Goal: Transaction & Acquisition: Purchase product/service

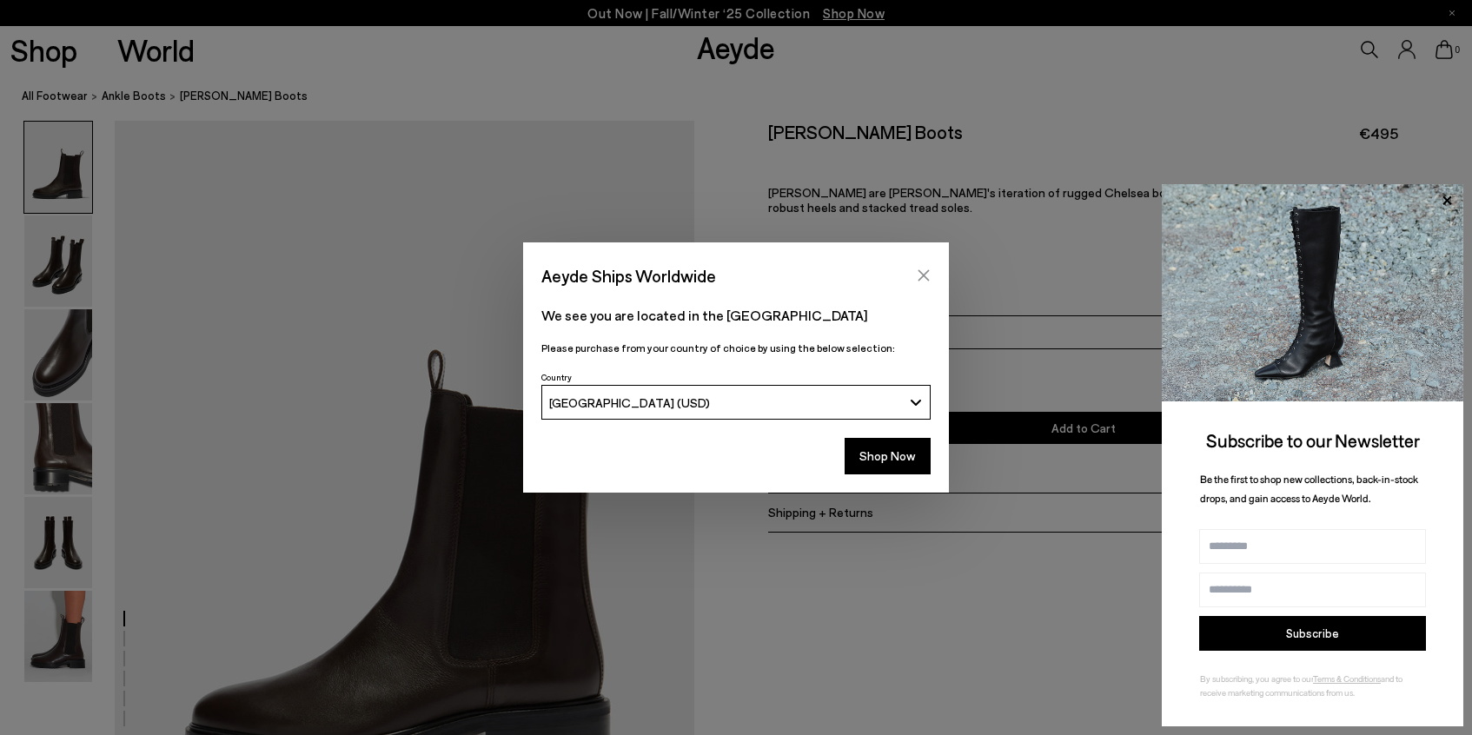
click at [912, 269] on button "Close" at bounding box center [924, 275] width 26 height 26
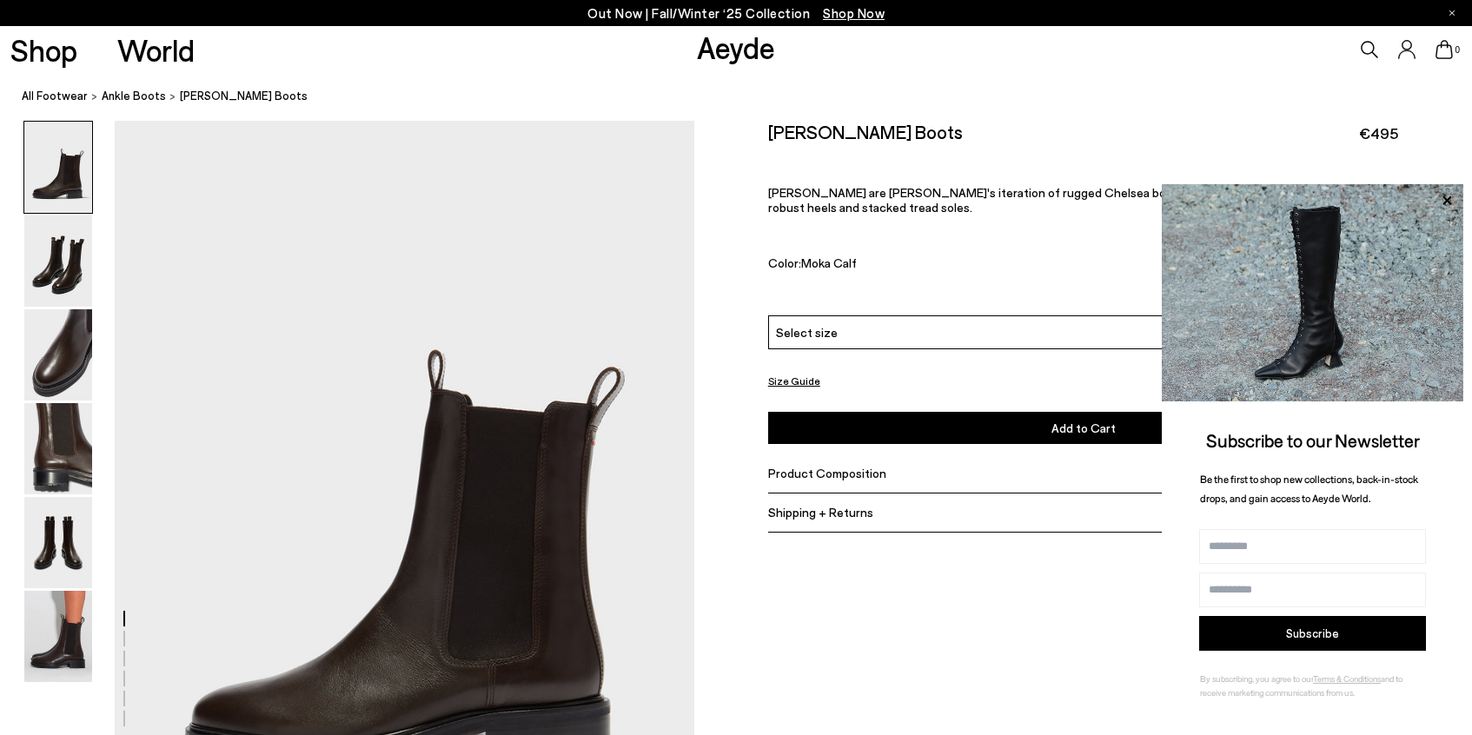
click at [988, 334] on div "Select size" at bounding box center [1083, 332] width 631 height 34
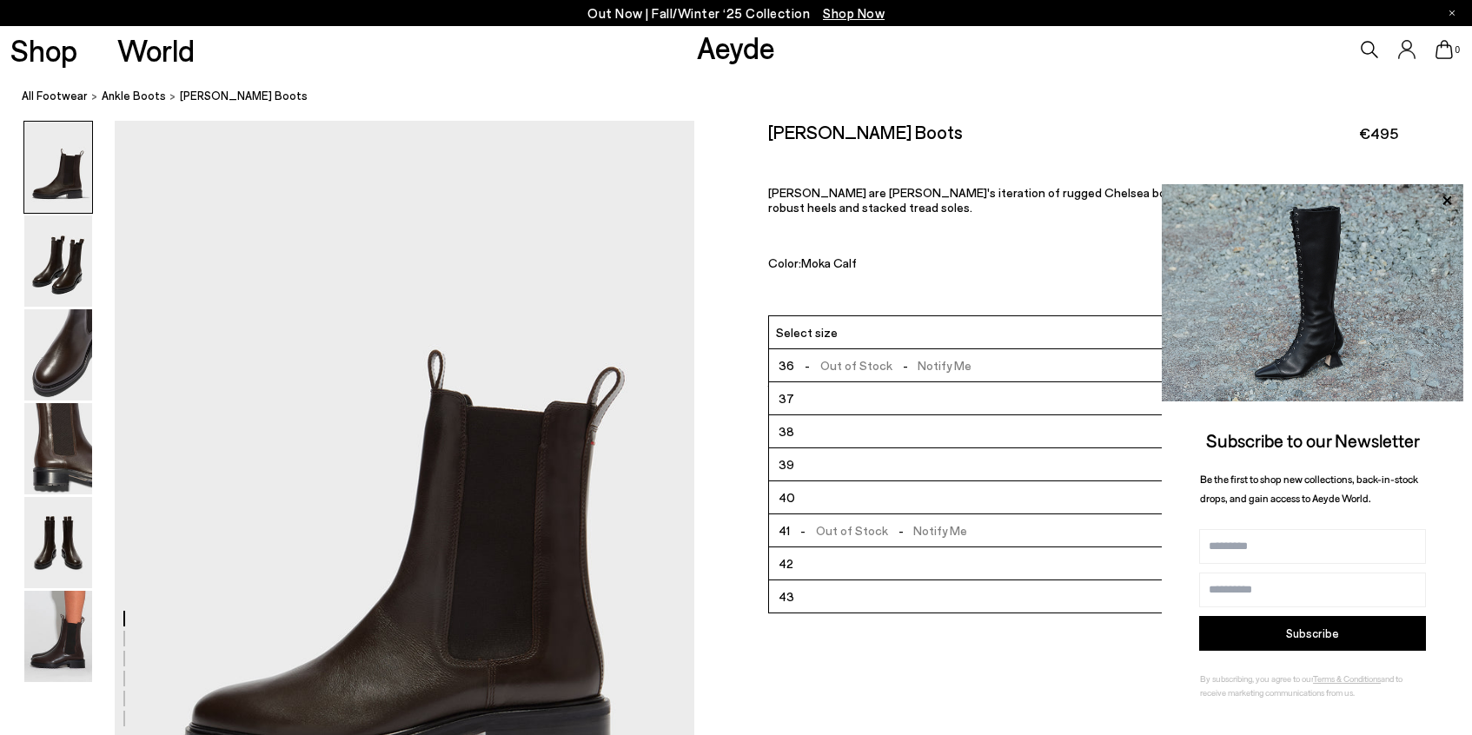
click at [975, 267] on div "Jack Chelsea Boots €495 Jack are Aeyde's iteration of rugged Chelsea boots in p…" at bounding box center [1083, 218] width 631 height 195
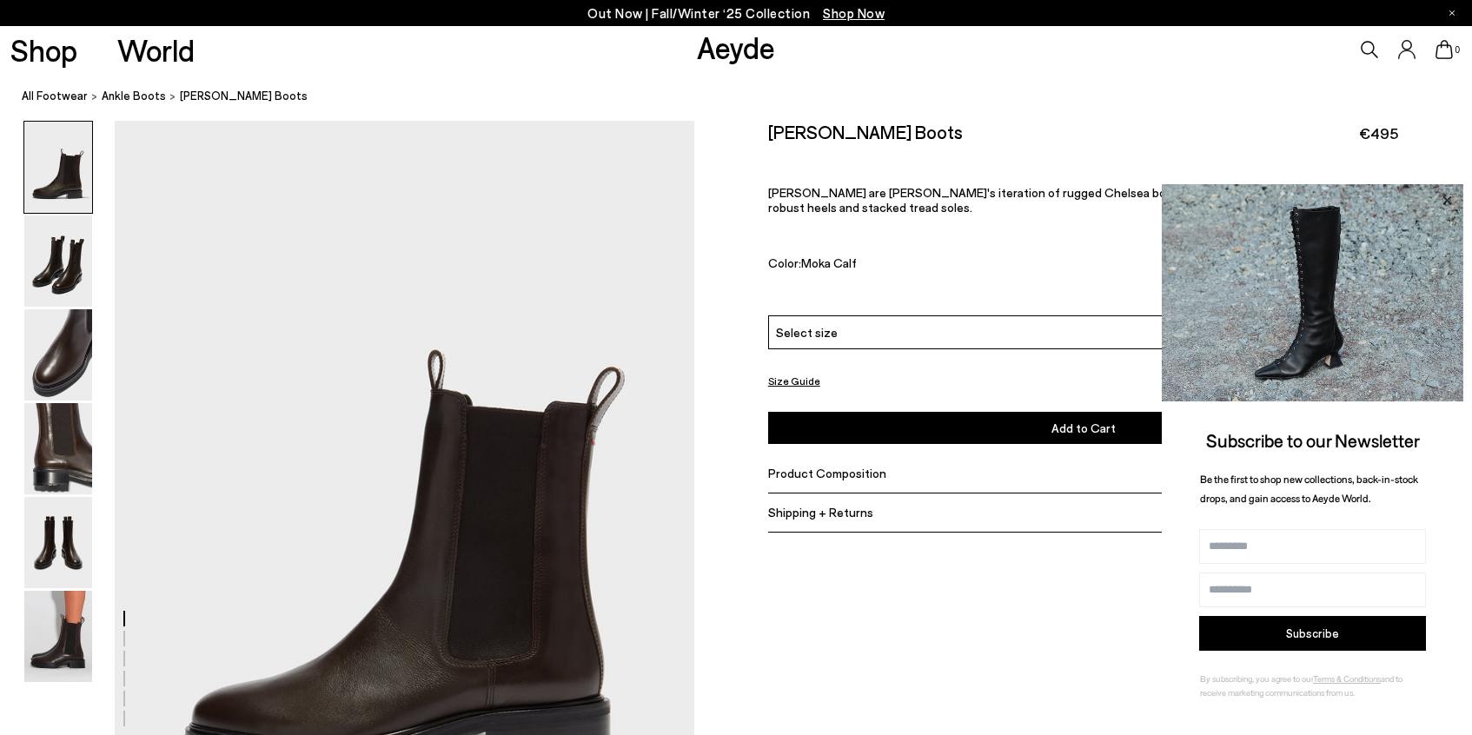
click at [1446, 205] on icon at bounding box center [1447, 200] width 23 height 23
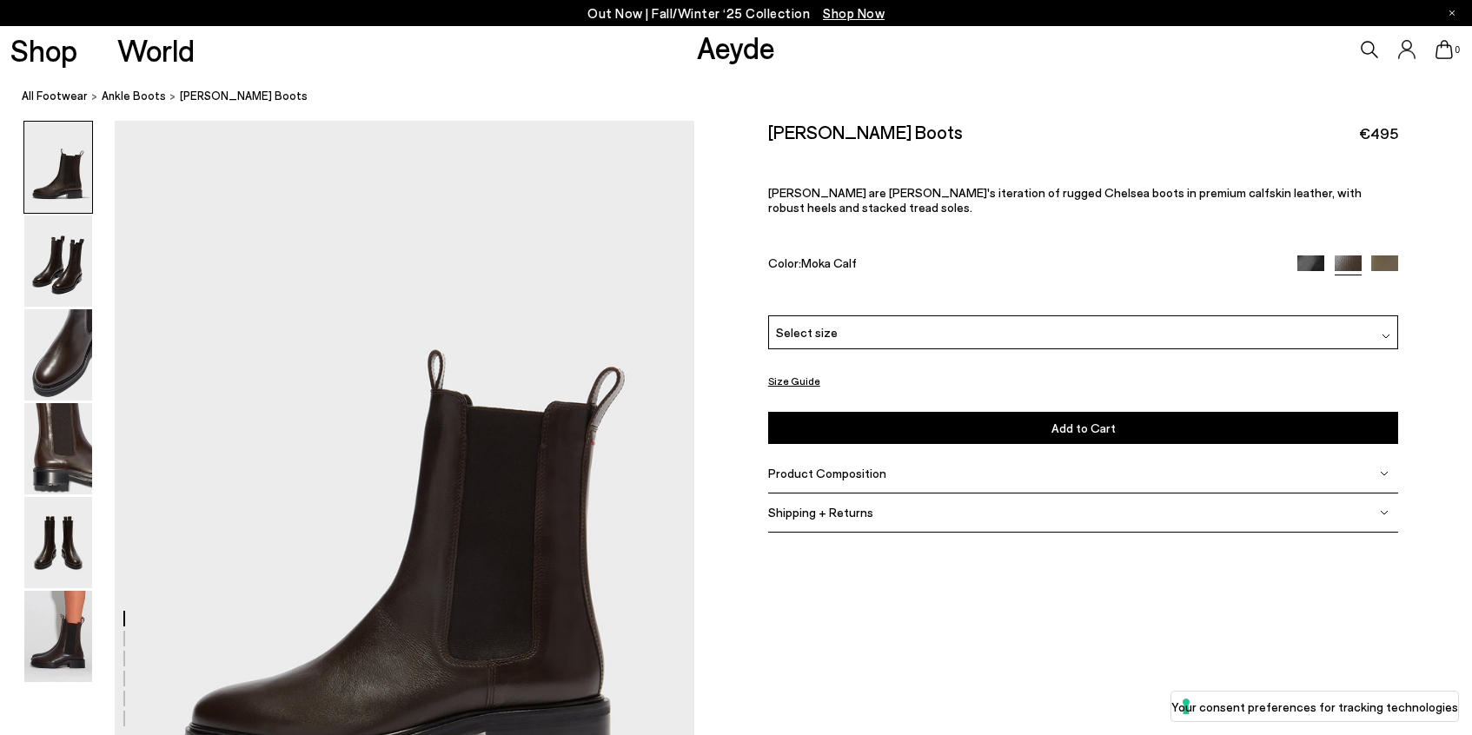
click at [1374, 255] on img at bounding box center [1384, 268] width 27 height 27
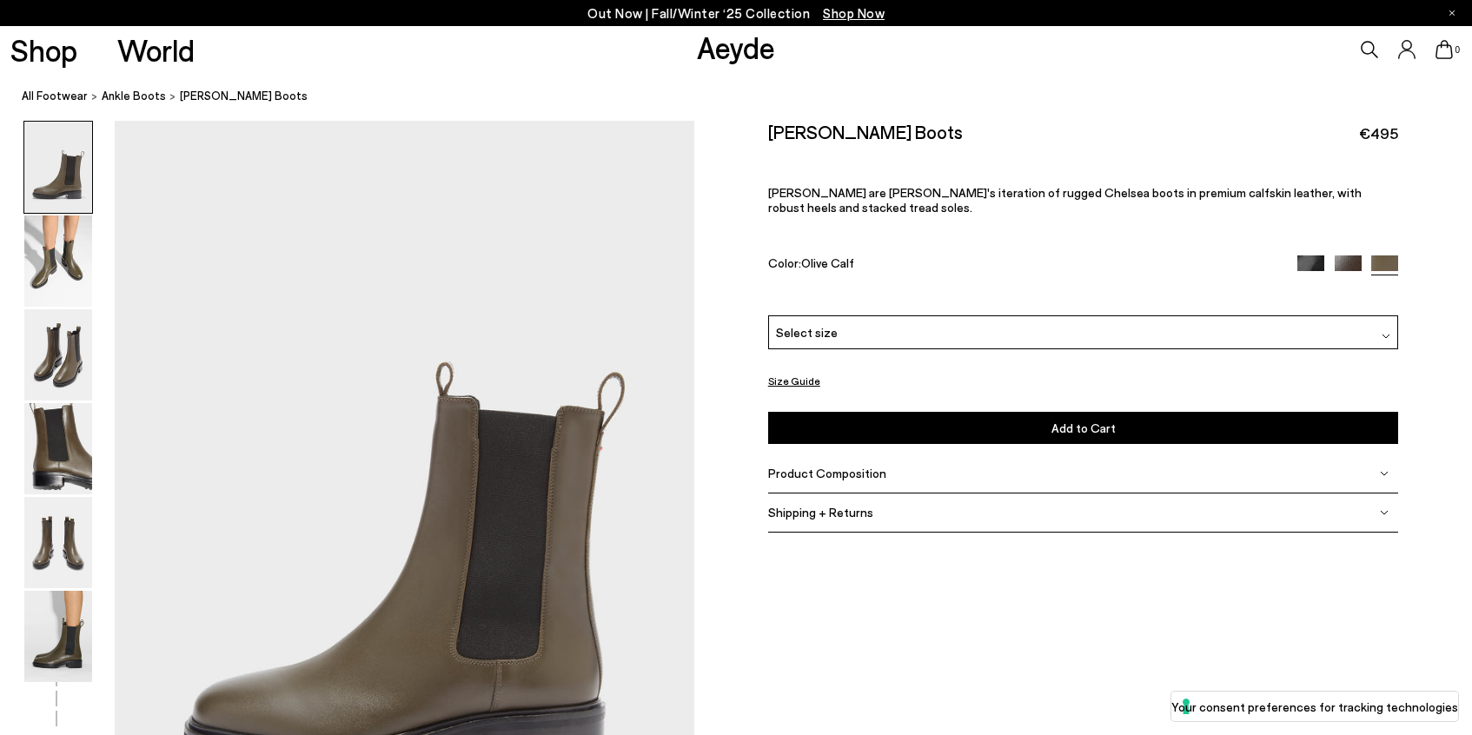
click at [1307, 255] on img at bounding box center [1310, 268] width 27 height 27
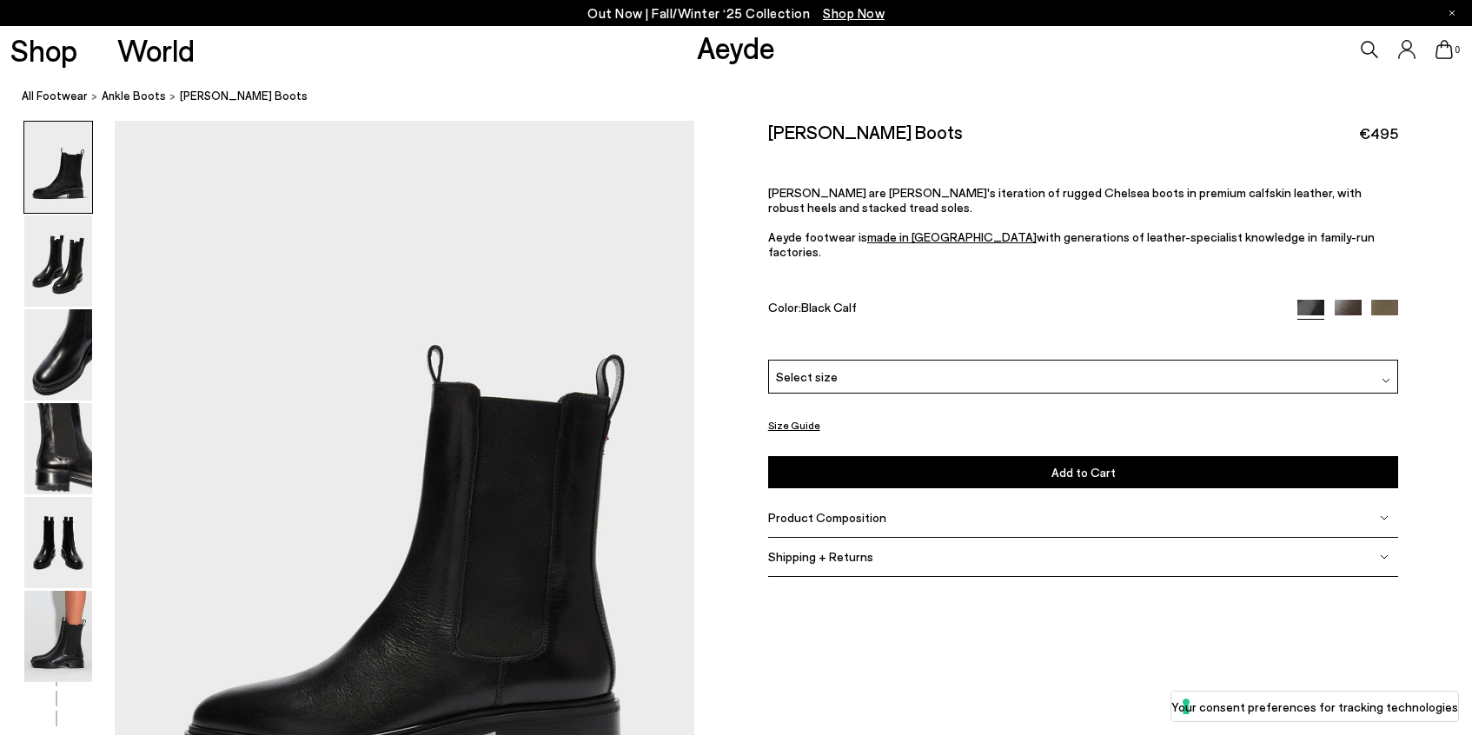
click at [1348, 300] on img at bounding box center [1348, 313] width 27 height 27
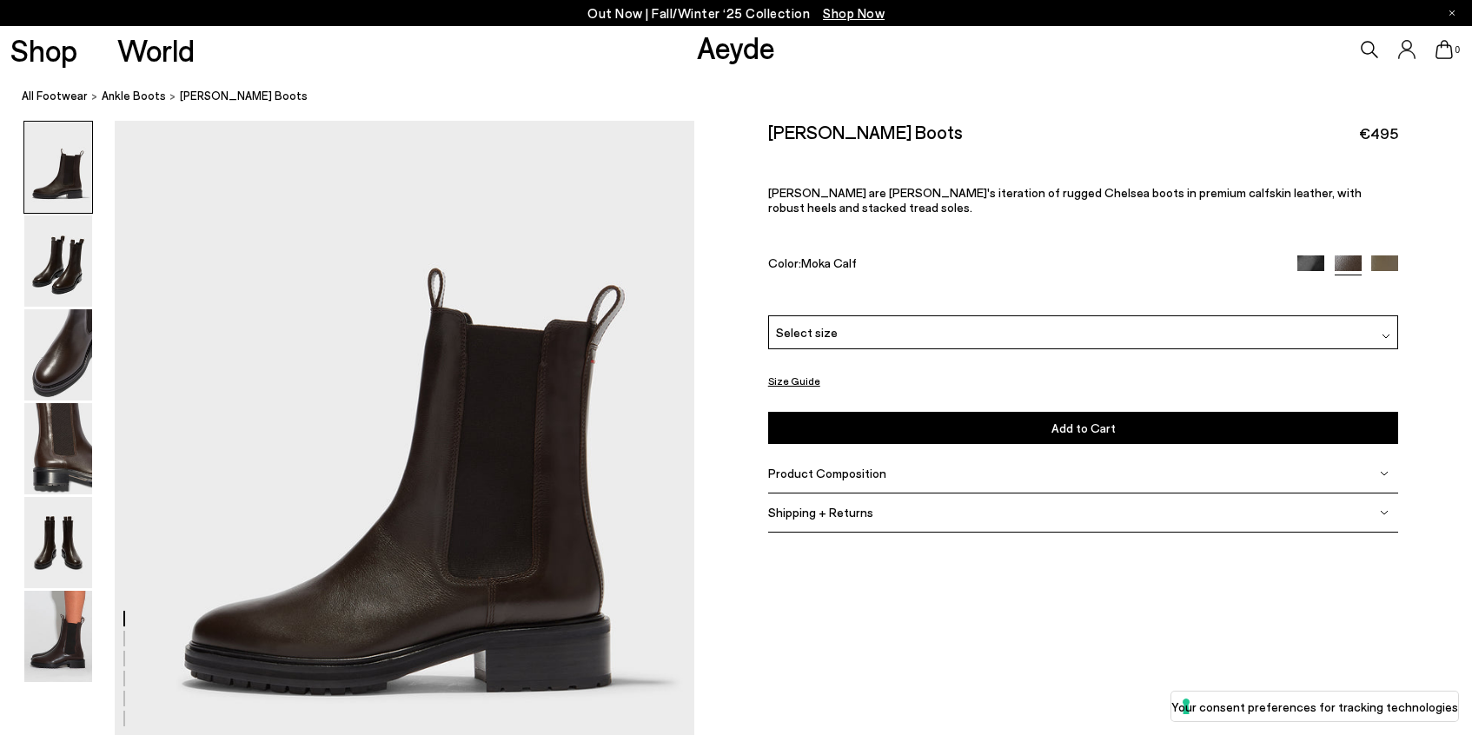
scroll to position [81, 0]
click at [48, 280] on img at bounding box center [58, 261] width 68 height 91
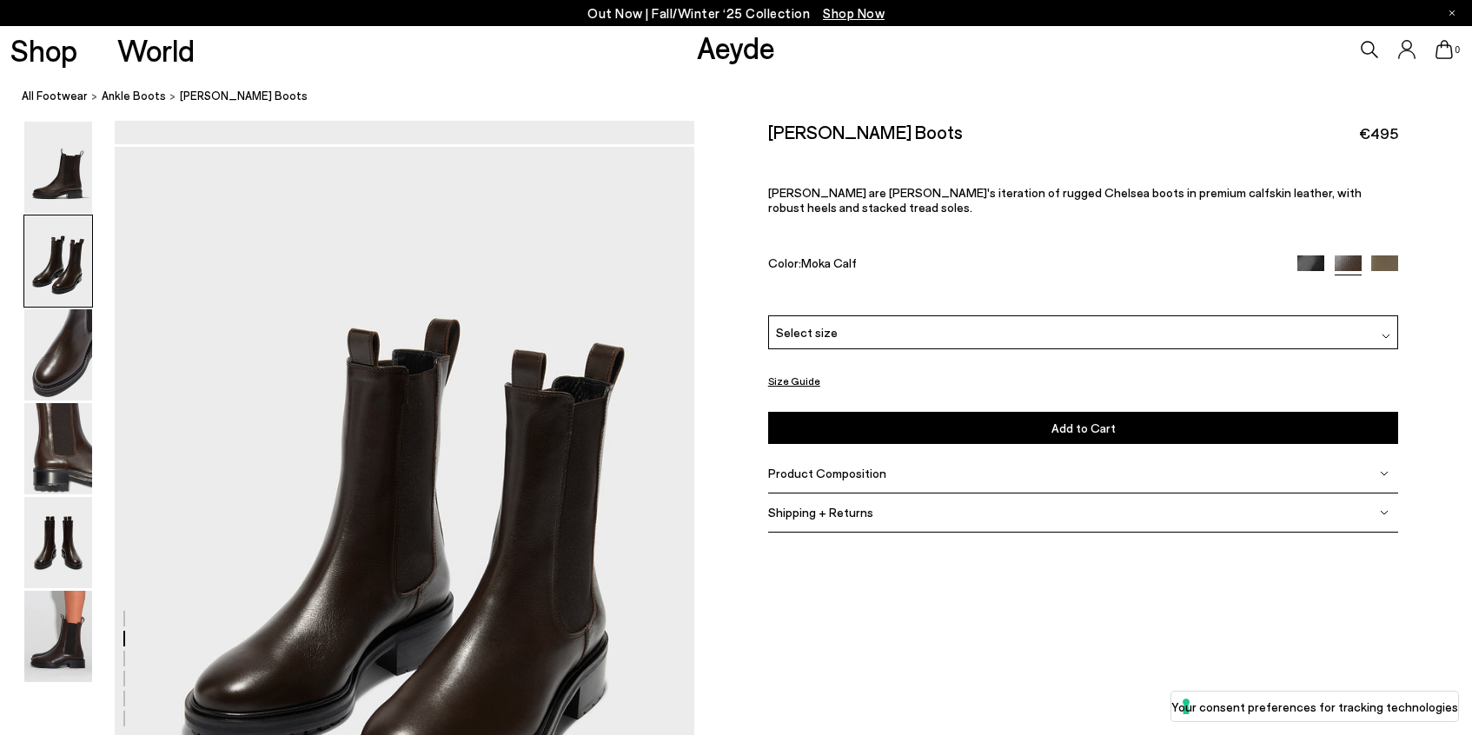
scroll to position [777, 0]
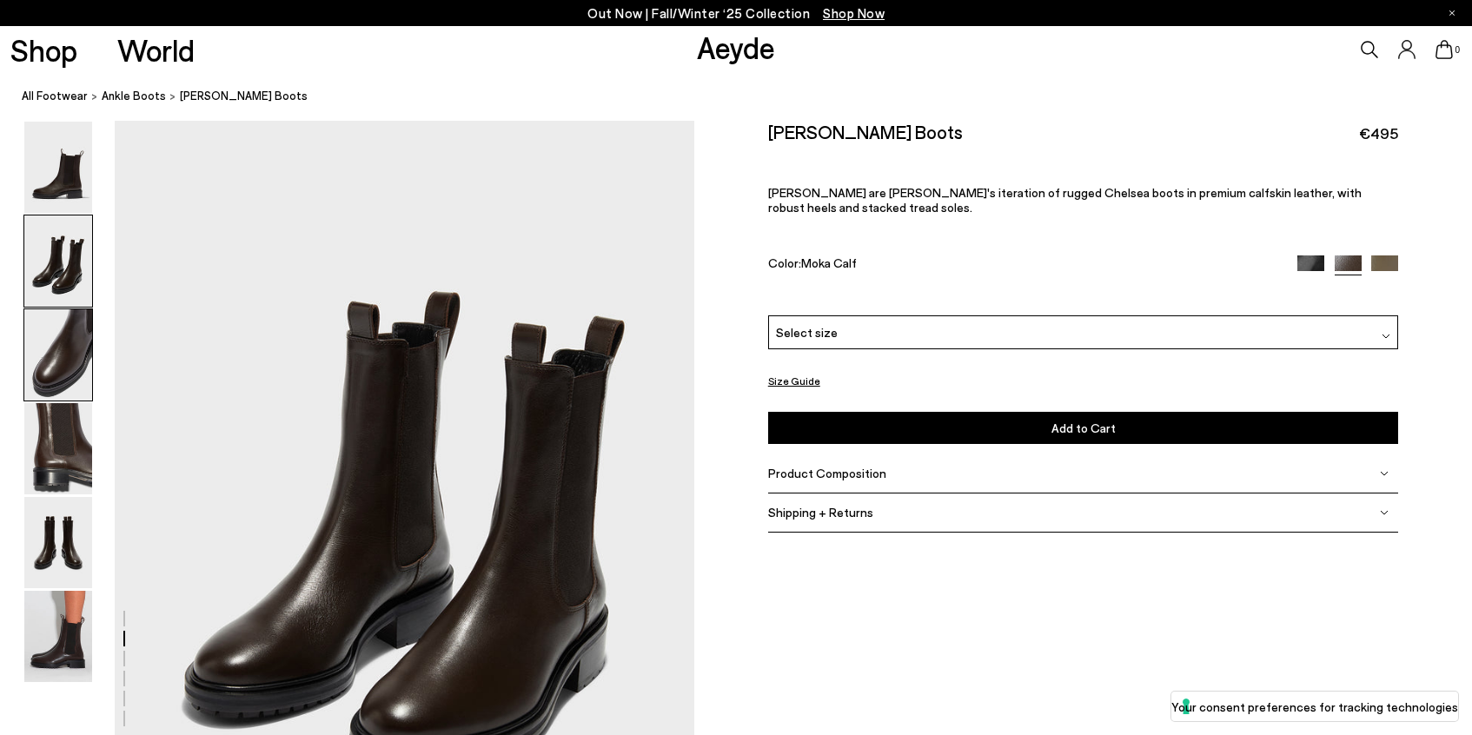
click at [59, 339] on img at bounding box center [58, 354] width 68 height 91
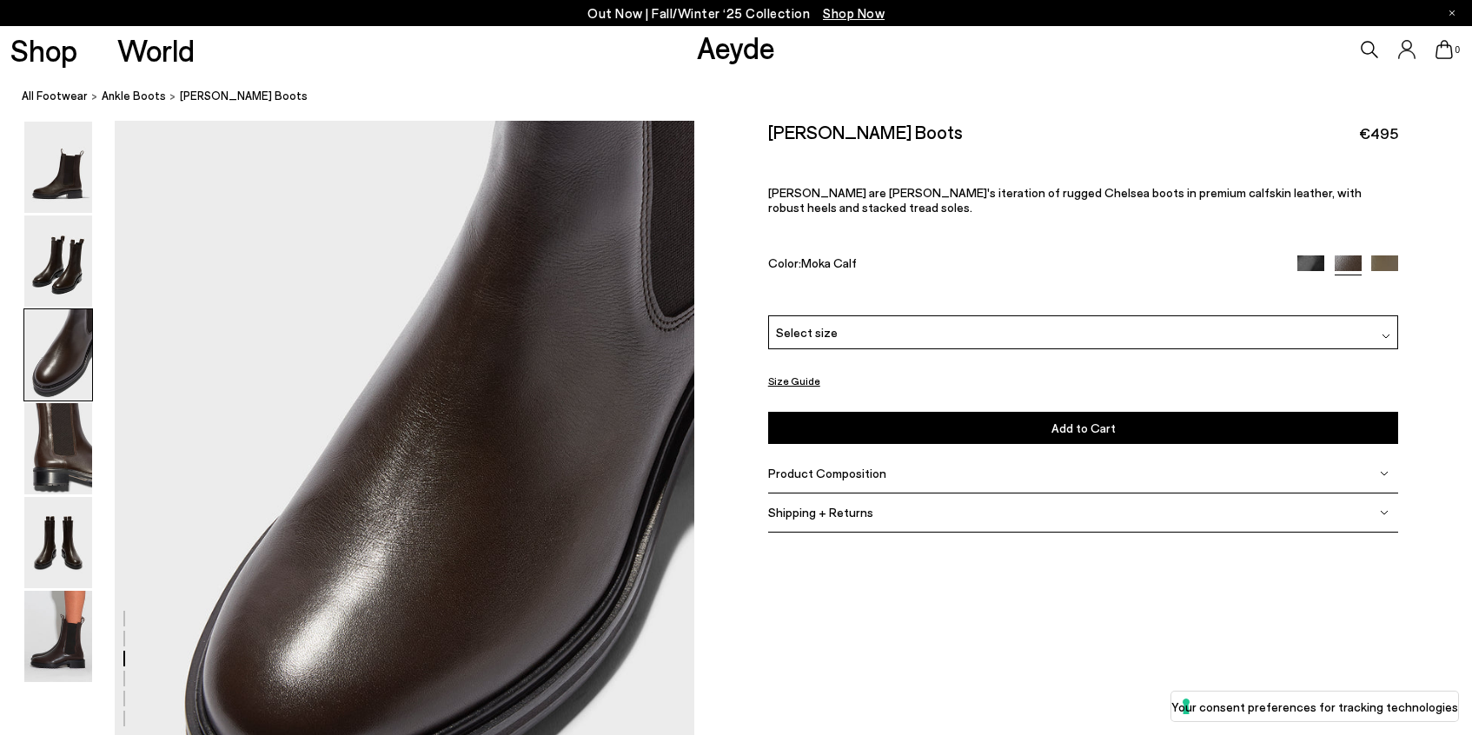
scroll to position [1553, 0]
click at [71, 468] on img at bounding box center [58, 448] width 68 height 91
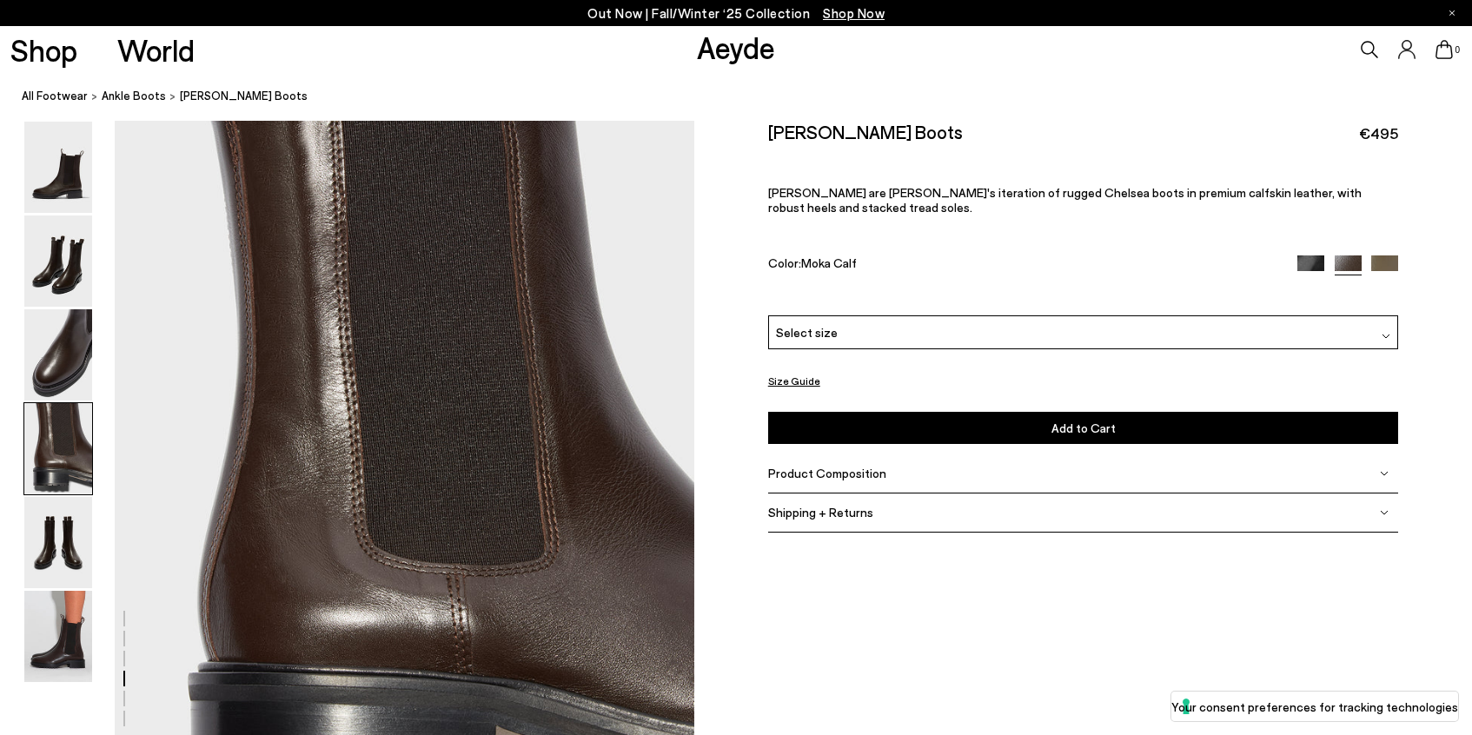
scroll to position [2328, 0]
click at [73, 541] on img at bounding box center [58, 542] width 68 height 91
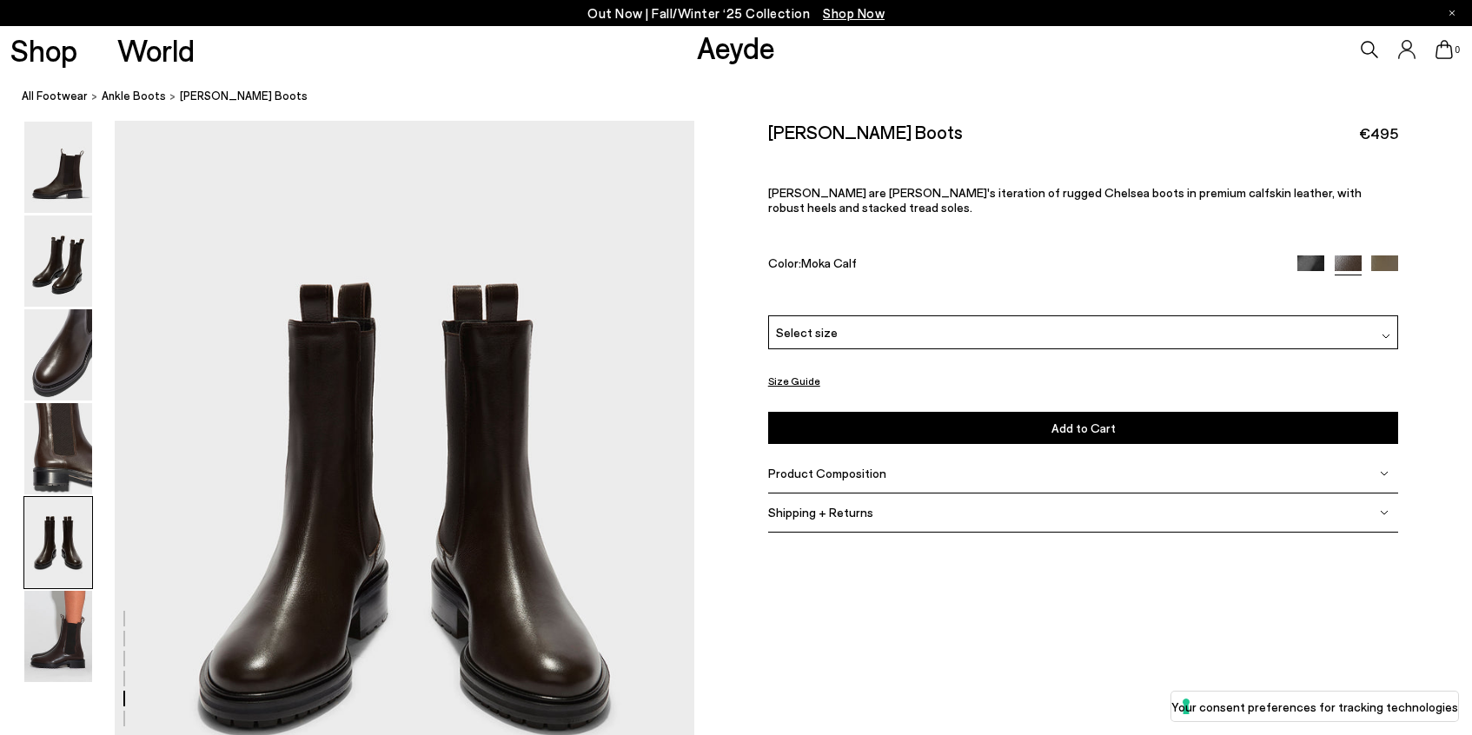
scroll to position [3104, 0]
click at [63, 602] on img at bounding box center [58, 636] width 68 height 91
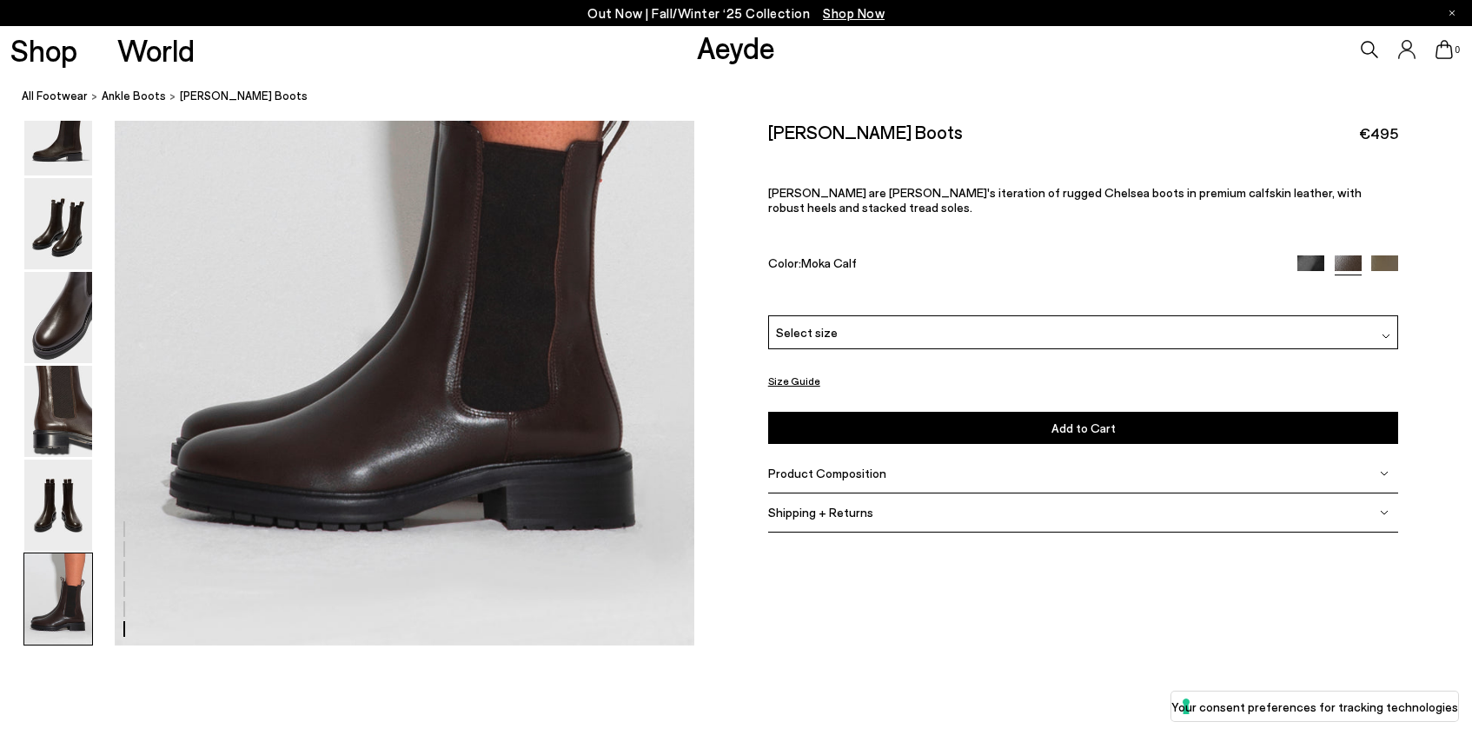
scroll to position [4123, 0]
